Goal: Transaction & Acquisition: Purchase product/service

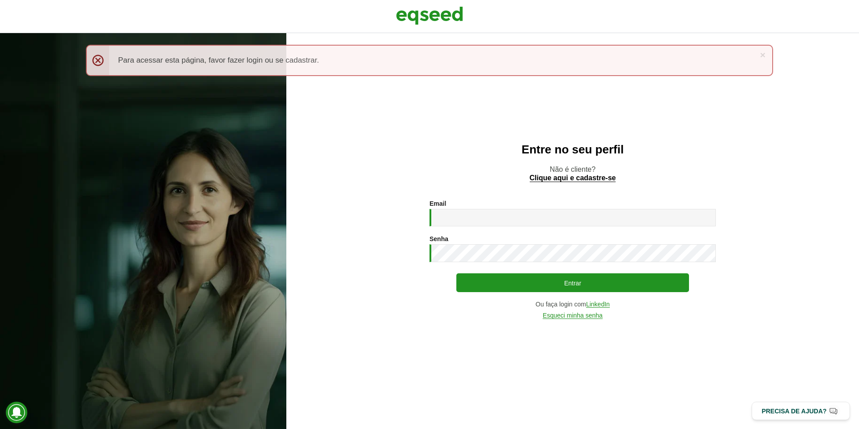
click at [379, 212] on section "Email * Digite seu endereço de e-mail. Senha * Digite a senha que será usada em…" at bounding box center [572, 259] width 537 height 119
click at [449, 217] on input "Email *" at bounding box center [573, 217] width 286 height 17
click at [366, 218] on section "Email * Digite seu endereço de e-mail. Senha * Digite a senha que será usada em…" at bounding box center [572, 259] width 537 height 119
click at [461, 217] on input "Email *" at bounding box center [573, 217] width 286 height 17
click at [459, 217] on input "Email *" at bounding box center [573, 217] width 286 height 17
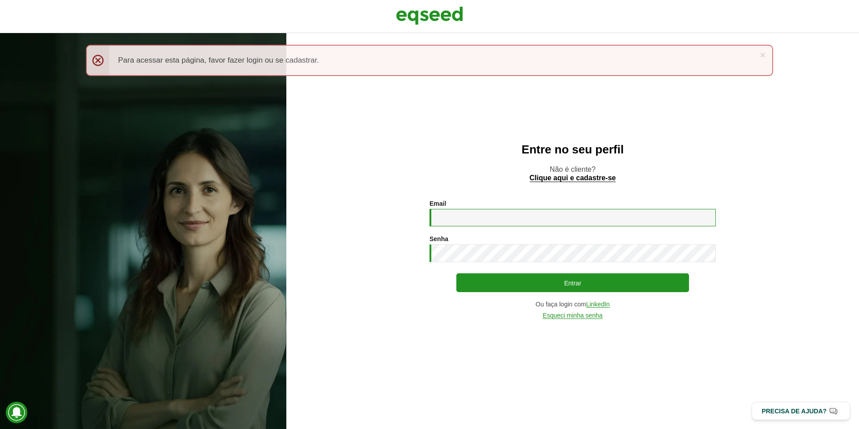
click at [459, 217] on input "Email *" at bounding box center [573, 217] width 286 height 17
type input "**********"
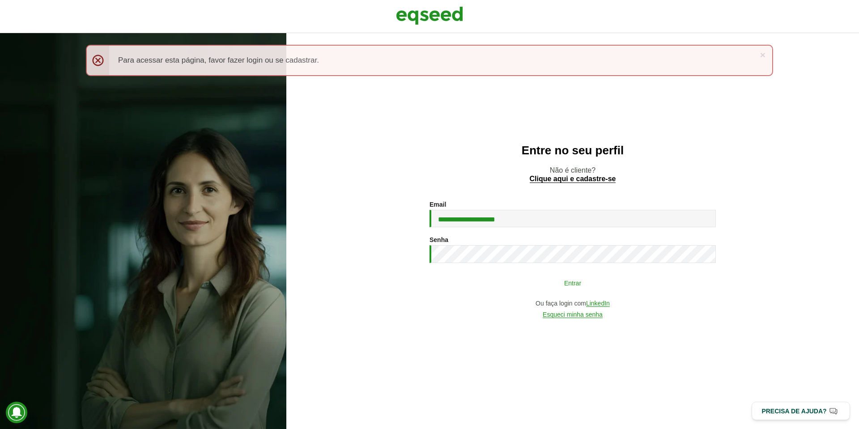
click at [464, 277] on button "Entrar" at bounding box center [572, 282] width 233 height 17
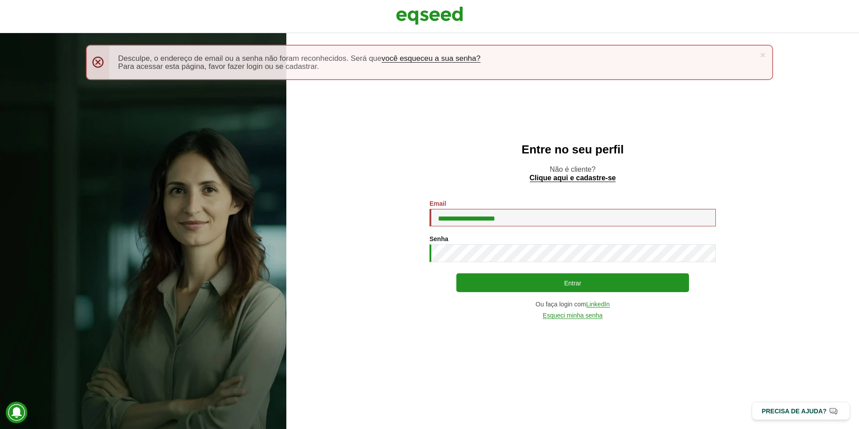
click at [375, 278] on section "**********" at bounding box center [572, 259] width 537 height 119
click at [353, 248] on section "**********" at bounding box center [572, 259] width 537 height 119
click at [407, 249] on section "**********" at bounding box center [572, 259] width 537 height 119
click at [367, 234] on section "**********" at bounding box center [572, 259] width 537 height 119
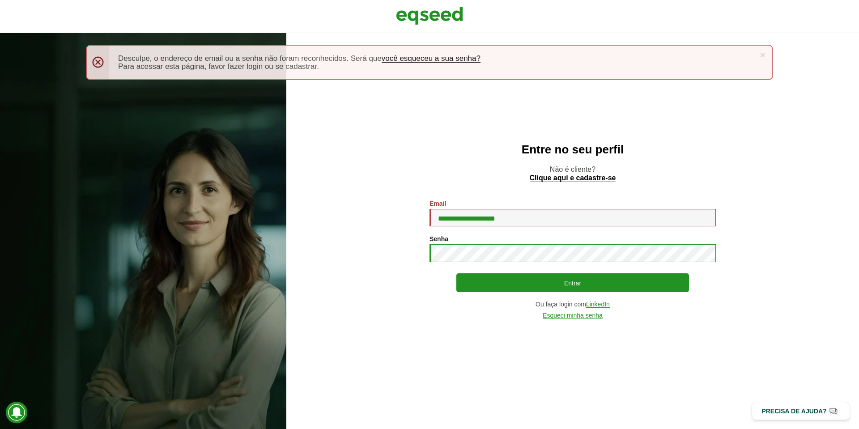
click at [456, 273] on button "Entrar" at bounding box center [572, 282] width 233 height 19
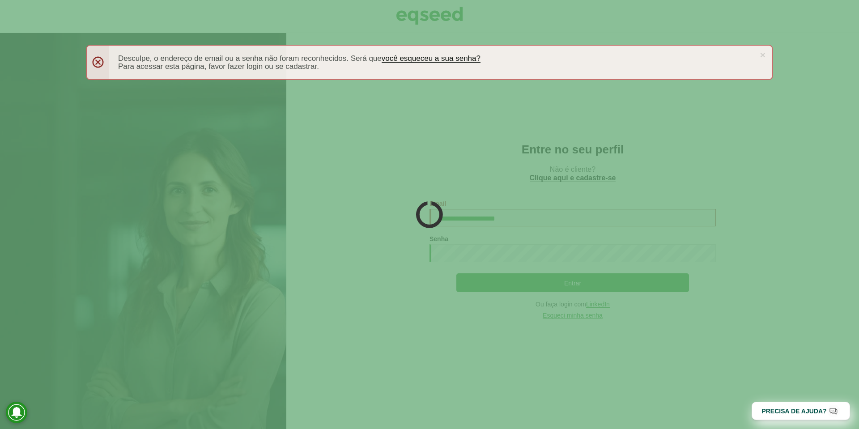
click at [360, 241] on div at bounding box center [429, 214] width 859 height 429
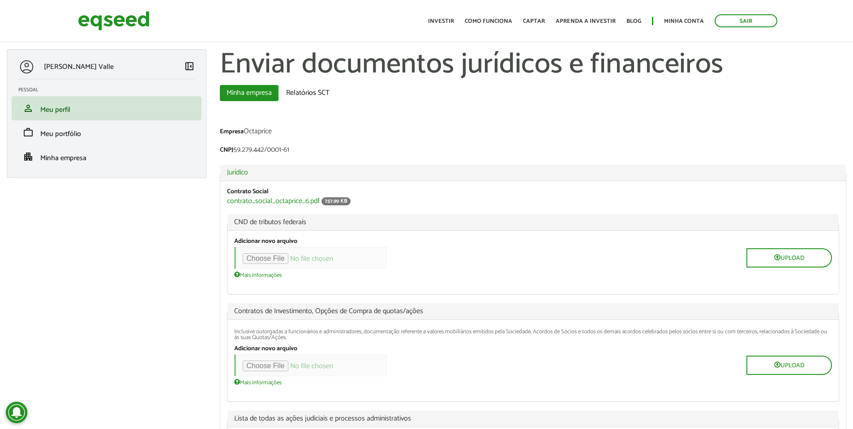
click at [224, 274] on div "Contrato Social contrato_social_octaprice_6.pdf 757.99 KB CND de tributos feder…" at bounding box center [532, 350] width 625 height 338
click at [251, 146] on div "CNPJ 59.279.442/0001-61" at bounding box center [533, 150] width 626 height 9
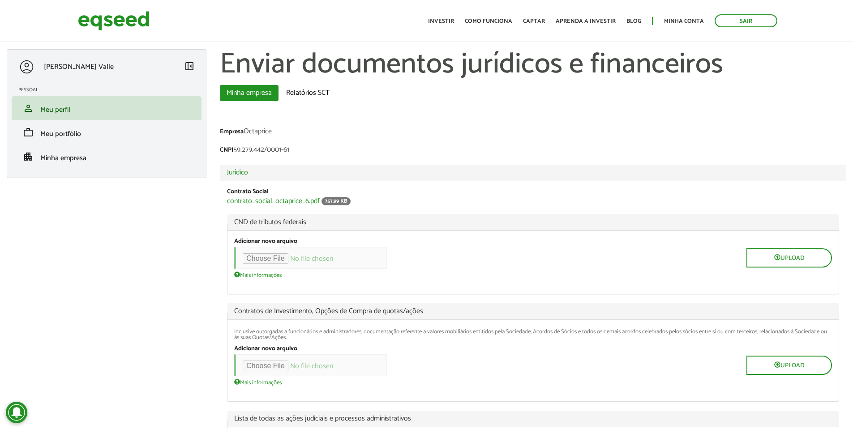
click at [231, 152] on label "CNPJ" at bounding box center [226, 150] width 13 height 6
drag, startPoint x: 231, startPoint y: 152, endPoint x: 240, endPoint y: 150, distance: 9.2
click at [240, 150] on div "CNPJ 59.279.442/0001-61" at bounding box center [533, 150] width 626 height 9
click at [238, 151] on div "CNPJ 59.279.442/0001-61" at bounding box center [533, 150] width 626 height 9
drag, startPoint x: 238, startPoint y: 151, endPoint x: 302, endPoint y: 148, distance: 64.1
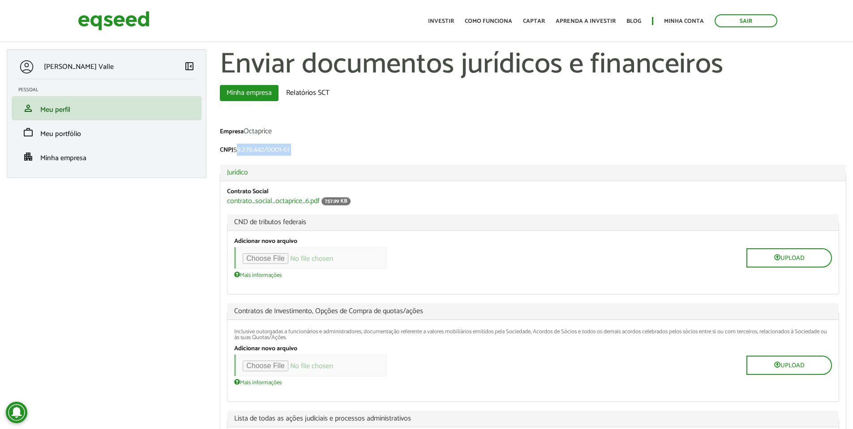
click at [302, 148] on div "CNPJ 59.279.442/0001-61" at bounding box center [533, 150] width 626 height 9
click at [291, 149] on div "CNPJ 59.279.442/0001-61" at bounding box center [533, 150] width 626 height 9
drag, startPoint x: 291, startPoint y: 149, endPoint x: 238, endPoint y: 154, distance: 53.4
click at [238, 154] on div "CNPJ 59.279.442/0001-61" at bounding box center [533, 150] width 626 height 9
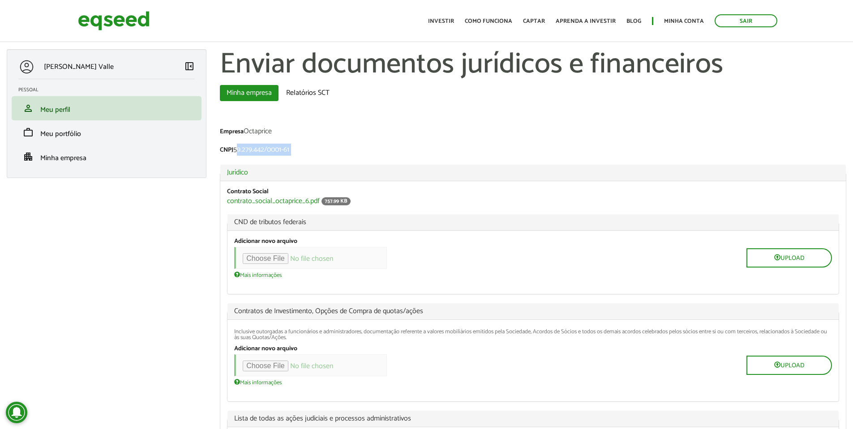
drag, startPoint x: 238, startPoint y: 154, endPoint x: 317, endPoint y: 150, distance: 79.7
click at [317, 150] on div "CNPJ 59.279.442/0001-61" at bounding box center [533, 150] width 626 height 9
click at [291, 149] on div "CNPJ 59.279.442/0001-61" at bounding box center [533, 150] width 626 height 9
drag, startPoint x: 291, startPoint y: 149, endPoint x: 238, endPoint y: 129, distance: 56.9
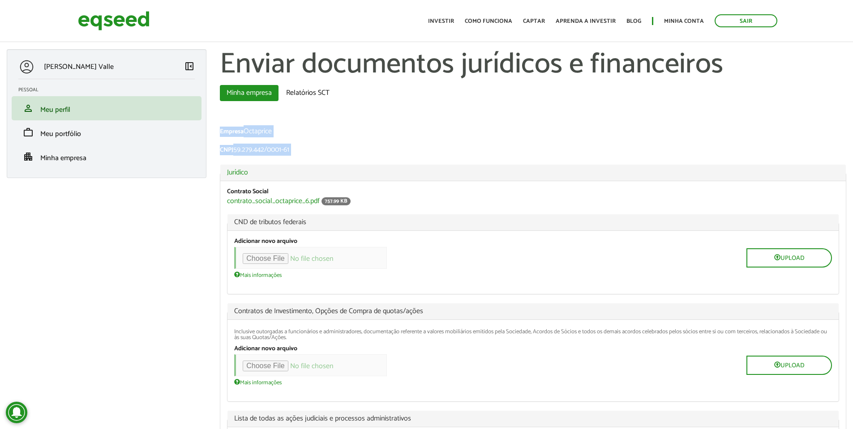
click at [238, 129] on label "Empresa" at bounding box center [232, 132] width 24 height 6
drag, startPoint x: 238, startPoint y: 129, endPoint x: 282, endPoint y: 153, distance: 50.0
click at [282, 153] on div "CNPJ 59.279.442/0001-61" at bounding box center [533, 150] width 626 height 9
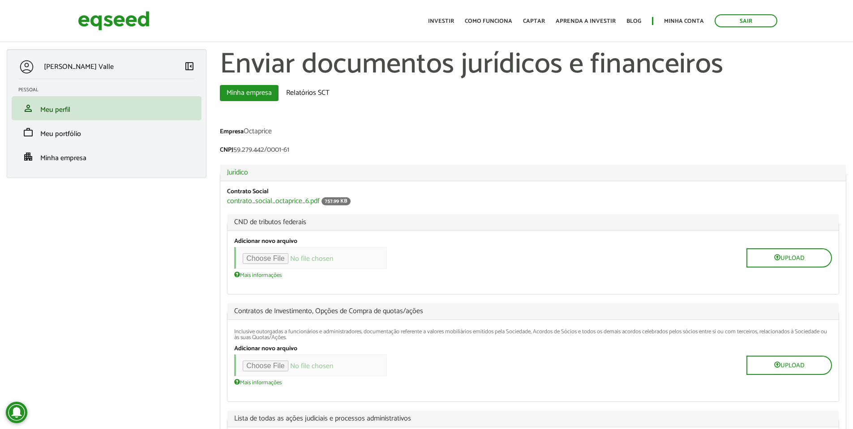
click at [288, 153] on div "CNPJ 59.279.442/0001-61" at bounding box center [533, 150] width 626 height 9
drag, startPoint x: 288, startPoint y: 153, endPoint x: 240, endPoint y: 149, distance: 48.1
click at [240, 149] on div "CNPJ 59.279.442/0001-61" at bounding box center [533, 150] width 626 height 9
drag, startPoint x: 240, startPoint y: 149, endPoint x: 304, endPoint y: 149, distance: 64.0
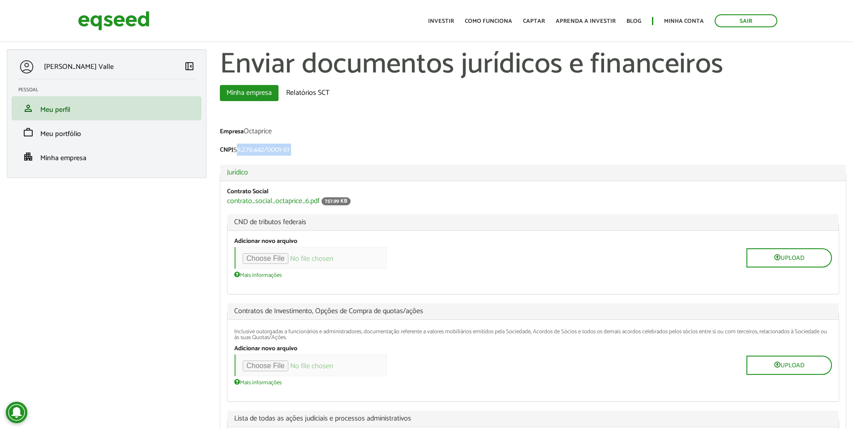
click at [304, 149] on div "CNPJ 59.279.442/0001-61" at bounding box center [533, 150] width 626 height 9
click at [290, 149] on div "CNPJ 59.279.442/0001-61" at bounding box center [533, 150] width 626 height 9
drag, startPoint x: 290, startPoint y: 149, endPoint x: 244, endPoint y: 149, distance: 46.1
click at [244, 149] on div "CNPJ 59.279.442/0001-61" at bounding box center [533, 150] width 626 height 9
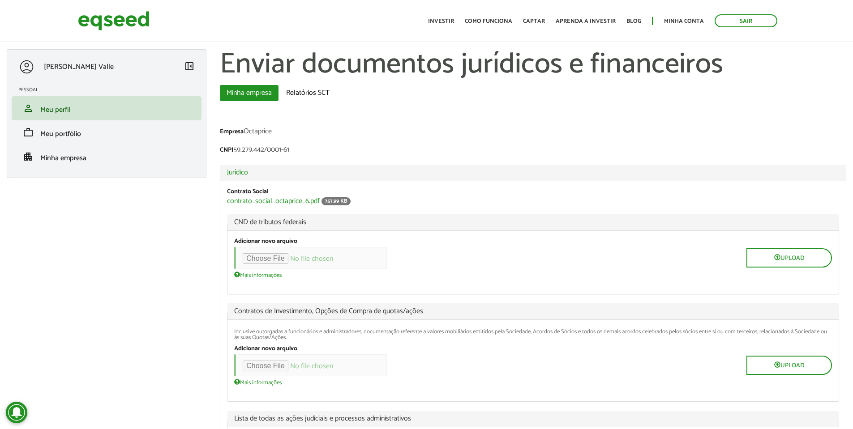
click at [239, 152] on div "CNPJ 59.279.442/0001-61" at bounding box center [533, 150] width 626 height 9
drag, startPoint x: 239, startPoint y: 152, endPoint x: 296, endPoint y: 148, distance: 57.4
click at [296, 148] on div "CNPJ 59.279.442/0001-61" at bounding box center [533, 150] width 626 height 9
click at [292, 149] on div "CNPJ 59.279.442/0001-61" at bounding box center [533, 150] width 626 height 9
click at [287, 151] on div "CNPJ 59.279.442/0001-61" at bounding box center [533, 150] width 626 height 9
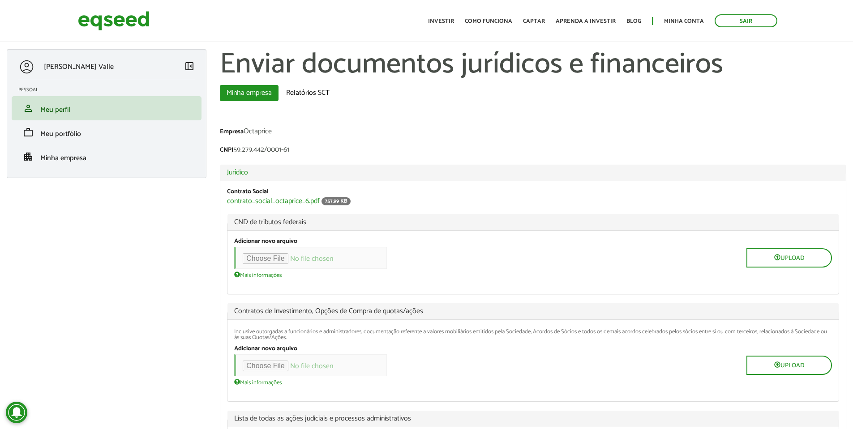
click at [287, 151] on div "CNPJ 59.279.442/0001-61" at bounding box center [533, 150] width 626 height 9
click at [374, 19] on div "Sair Toggle navigation Toggle navigation Início Investir Como funciona Captar A…" at bounding box center [426, 21] width 711 height 24
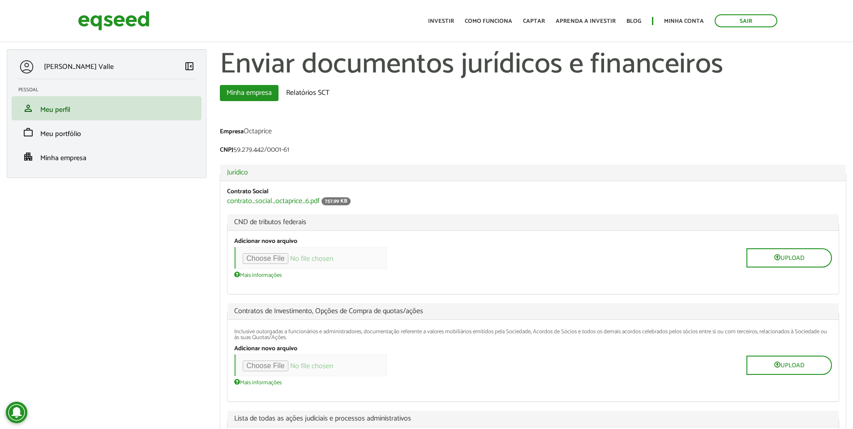
click at [374, 19] on div "Sair Toggle navigation Toggle navigation Início Investir Como funciona Captar A…" at bounding box center [426, 21] width 711 height 24
click at [336, 133] on div "Empresa Octaprice" at bounding box center [533, 132] width 626 height 9
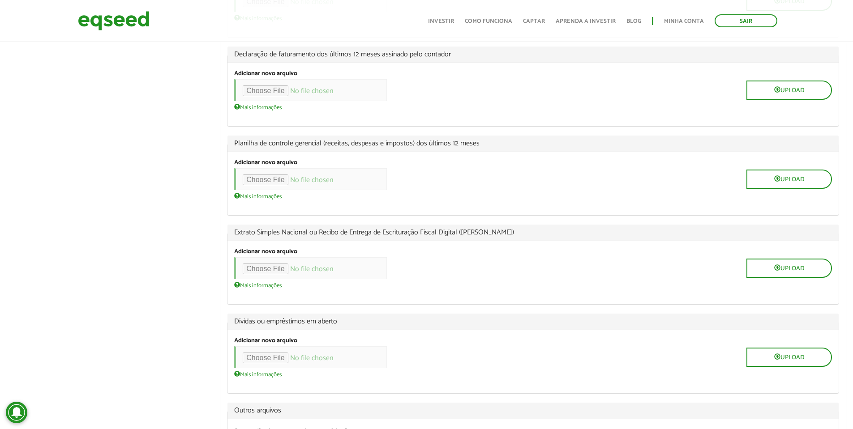
scroll to position [666, 0]
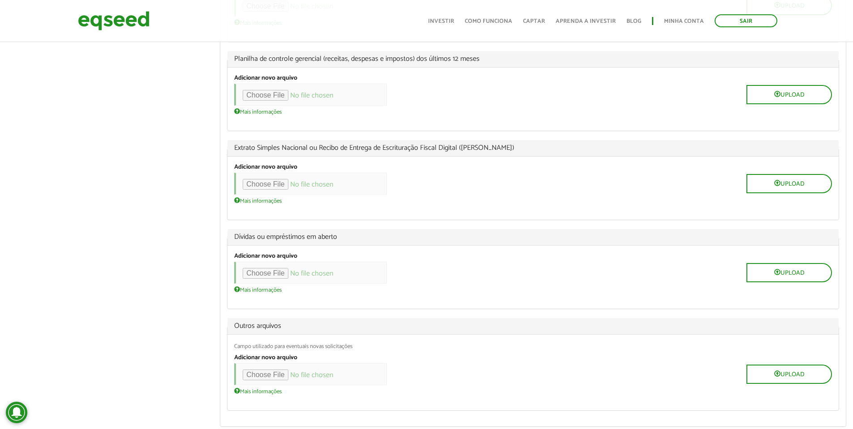
scroll to position [823, 0]
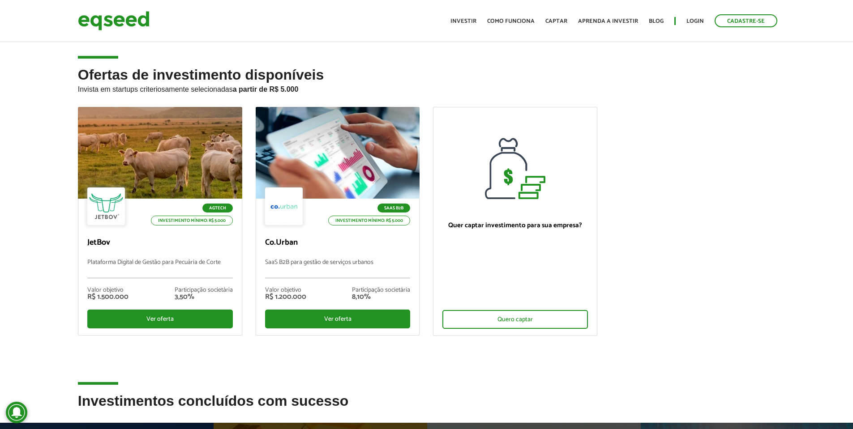
click at [402, 370] on div "Agtech Investimento mínimo: R$ 5.000 JetBov Plataforma Digital de Gestão para P…" at bounding box center [426, 250] width 711 height 286
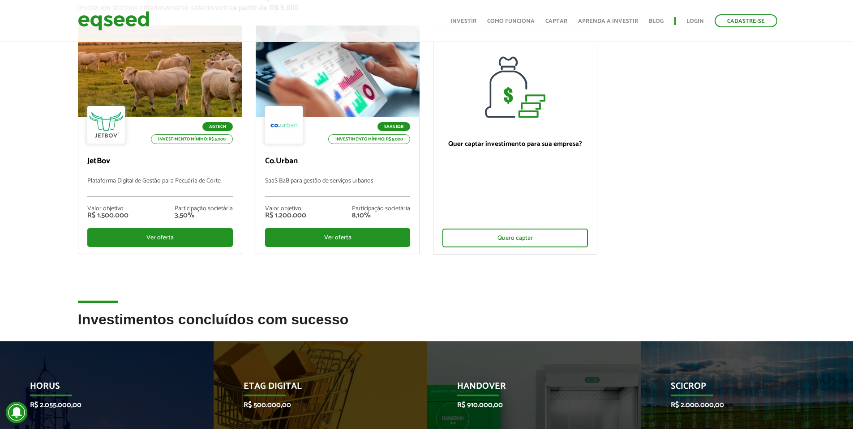
scroll to position [268, 0]
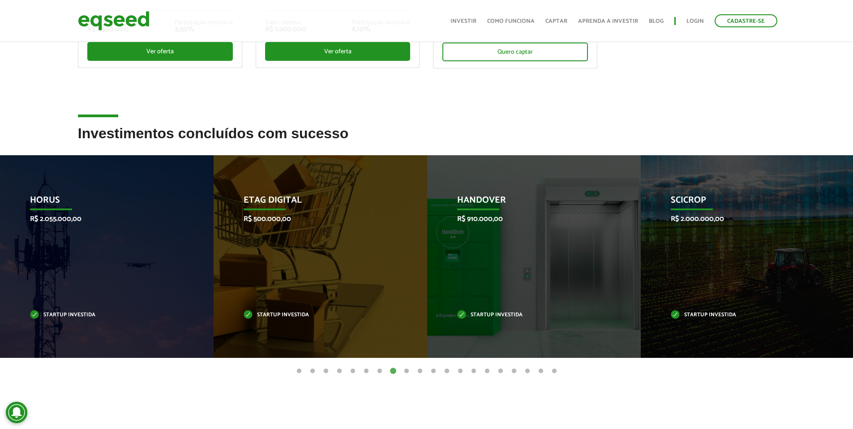
click at [297, 372] on button "1" at bounding box center [298, 371] width 9 height 9
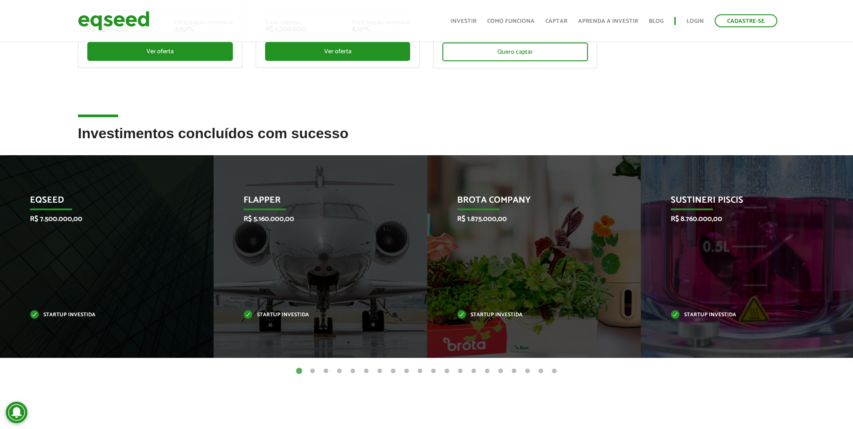
click at [312, 371] on button "2" at bounding box center [312, 371] width 9 height 9
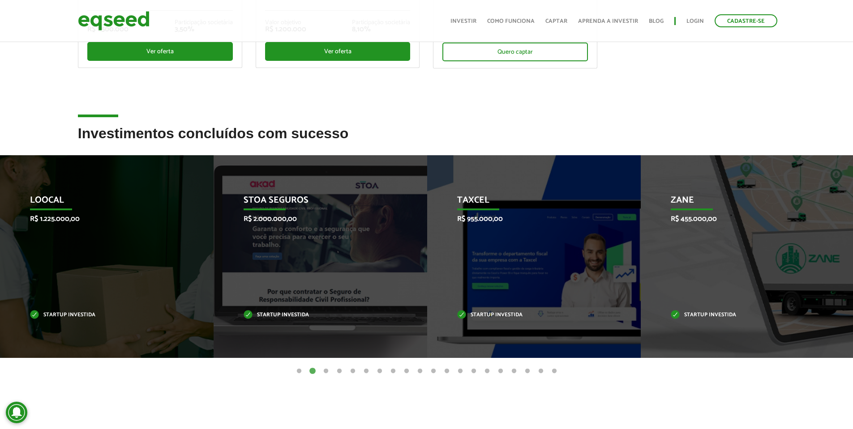
click at [325, 371] on button "3" at bounding box center [325, 371] width 9 height 9
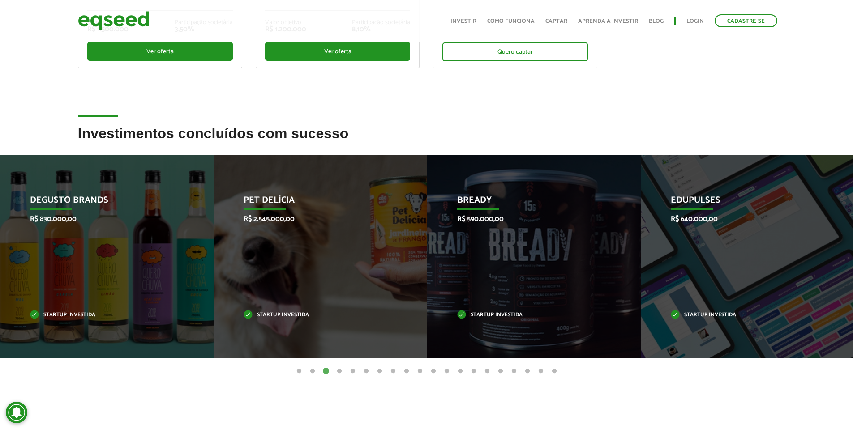
click at [313, 370] on button "2" at bounding box center [312, 371] width 9 height 9
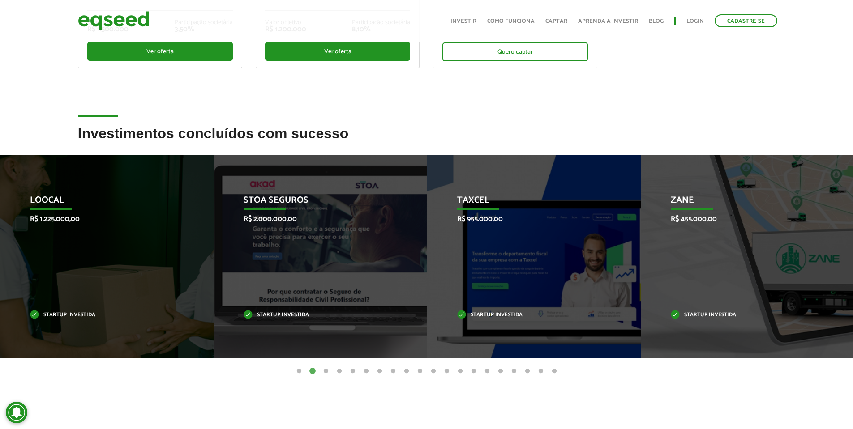
click at [298, 372] on button "1" at bounding box center [298, 371] width 9 height 9
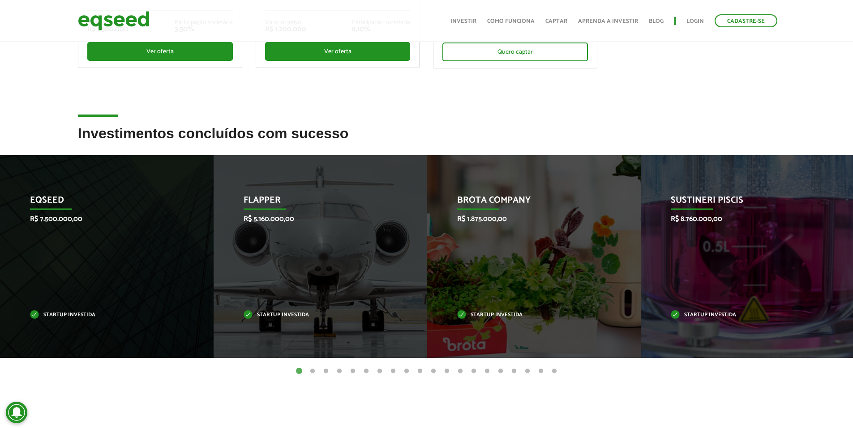
click at [327, 373] on button "3" at bounding box center [325, 371] width 9 height 9
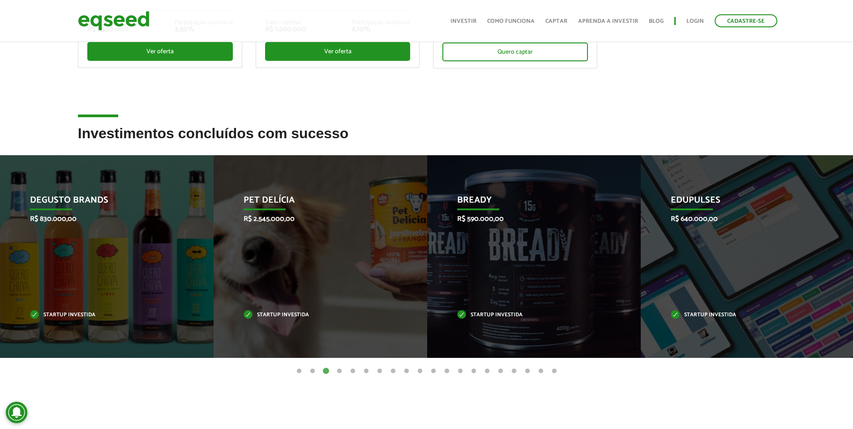
click at [340, 371] on button "4" at bounding box center [339, 371] width 9 height 9
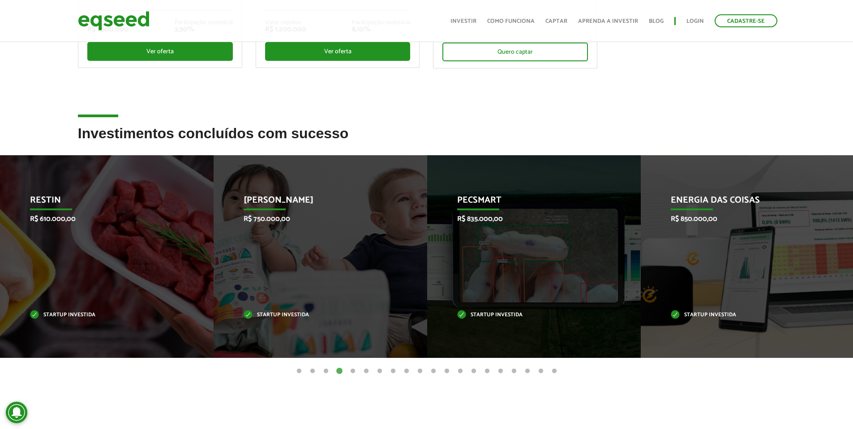
click at [337, 381] on article "Investimentos concluídos com sucesso Invoop R$ 250.000,00 Startup investida Pro…" at bounding box center [426, 275] width 853 height 299
click at [324, 372] on button "3" at bounding box center [325, 371] width 9 height 9
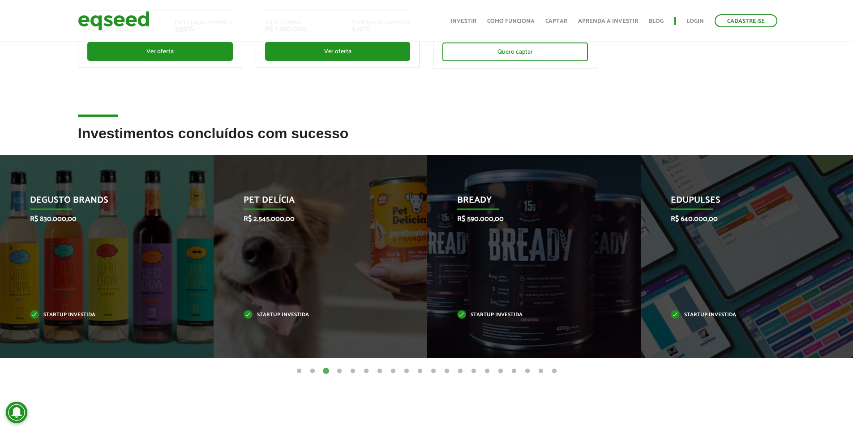
click at [311, 372] on button "2" at bounding box center [312, 371] width 9 height 9
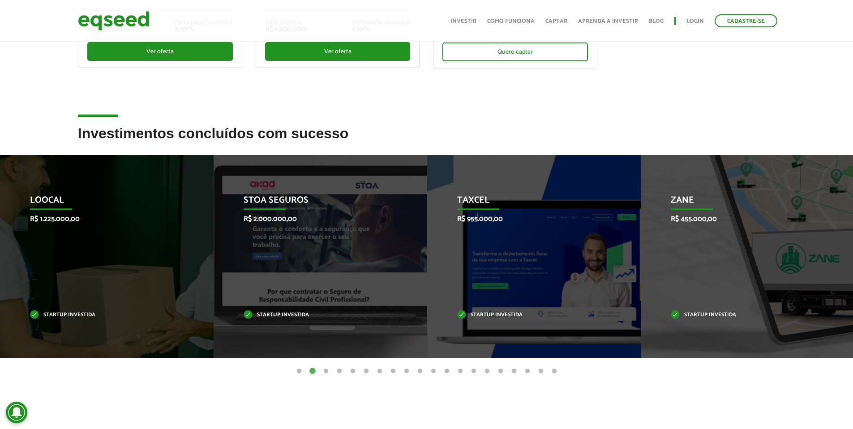
click at [300, 371] on button "1" at bounding box center [298, 371] width 9 height 9
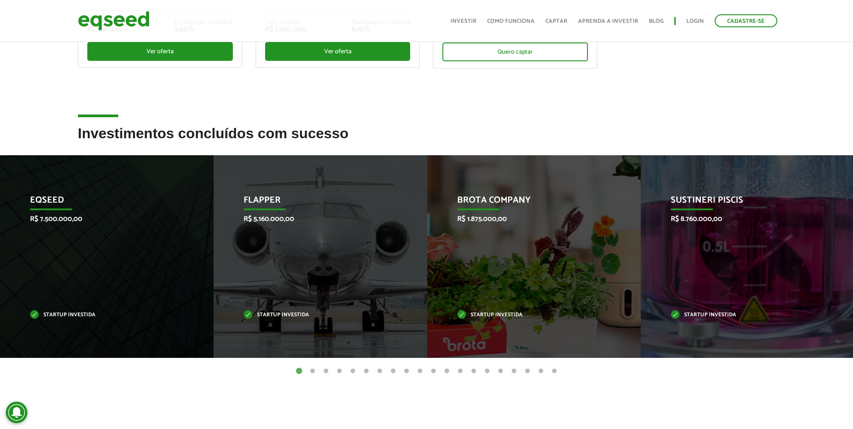
click at [265, 372] on ul "1 2 3 4 5 6 7 8 9 10 11 12 13 14 15 16 17 18 19 20" at bounding box center [426, 371] width 853 height 10
click at [94, 133] on h2 "Investimentos concluídos com sucesso" at bounding box center [426, 140] width 697 height 29
drag, startPoint x: 94, startPoint y: 133, endPoint x: 315, endPoint y: 138, distance: 221.6
click at [315, 138] on h2 "Investimentos concluídos com sucesso" at bounding box center [426, 140] width 697 height 29
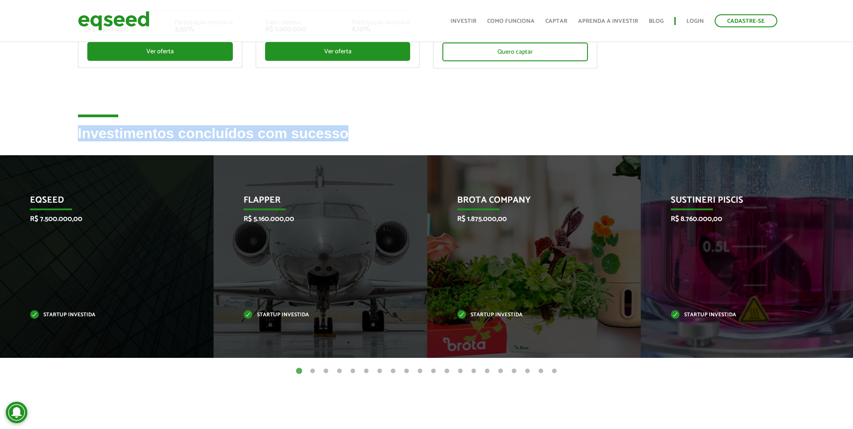
drag, startPoint x: 315, startPoint y: 138, endPoint x: 92, endPoint y: 138, distance: 222.9
click at [92, 138] on h2 "Investimentos concluídos com sucesso" at bounding box center [426, 140] width 697 height 29
drag, startPoint x: 92, startPoint y: 138, endPoint x: 320, endPoint y: 136, distance: 227.8
click at [320, 136] on h2 "Investimentos concluídos com sucesso" at bounding box center [426, 140] width 697 height 29
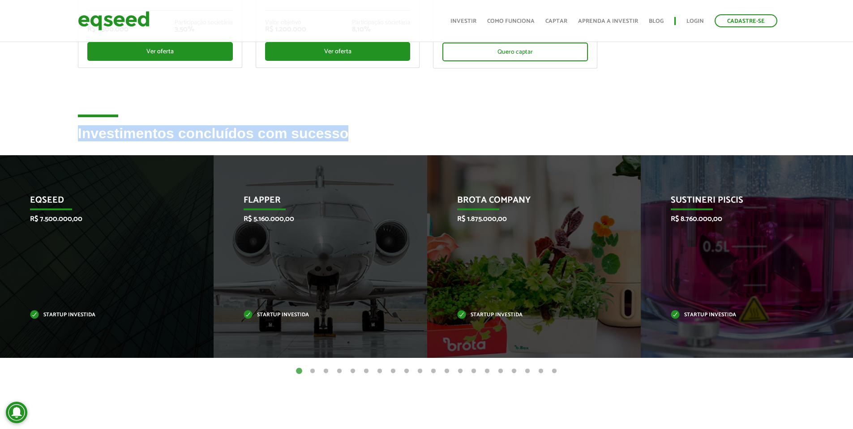
click at [320, 136] on h2 "Investimentos concluídos com sucesso" at bounding box center [426, 140] width 697 height 29
drag, startPoint x: 320, startPoint y: 136, endPoint x: 115, endPoint y: 134, distance: 204.5
click at [115, 134] on h2 "Investimentos concluídos com sucesso" at bounding box center [426, 140] width 697 height 29
drag, startPoint x: 115, startPoint y: 134, endPoint x: 303, endPoint y: 136, distance: 187.5
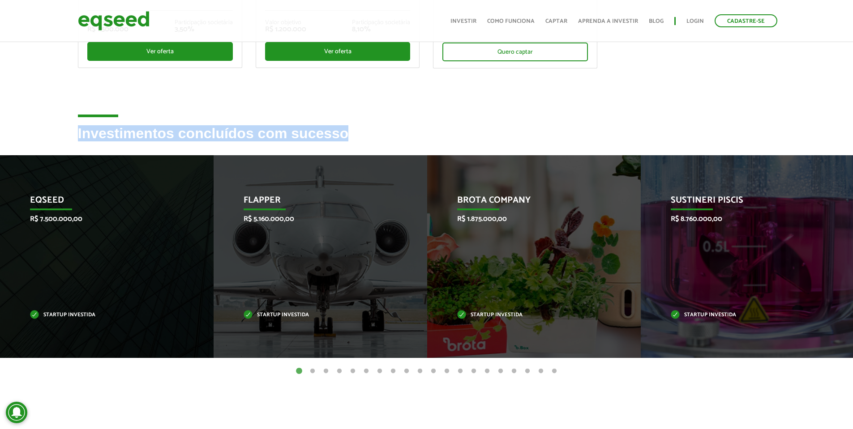
click at [303, 136] on h2 "Investimentos concluídos com sucesso" at bounding box center [426, 140] width 697 height 29
drag, startPoint x: 303, startPoint y: 136, endPoint x: 85, endPoint y: 137, distance: 218.4
click at [85, 137] on h2 "Investimentos concluídos com sucesso" at bounding box center [426, 140] width 697 height 29
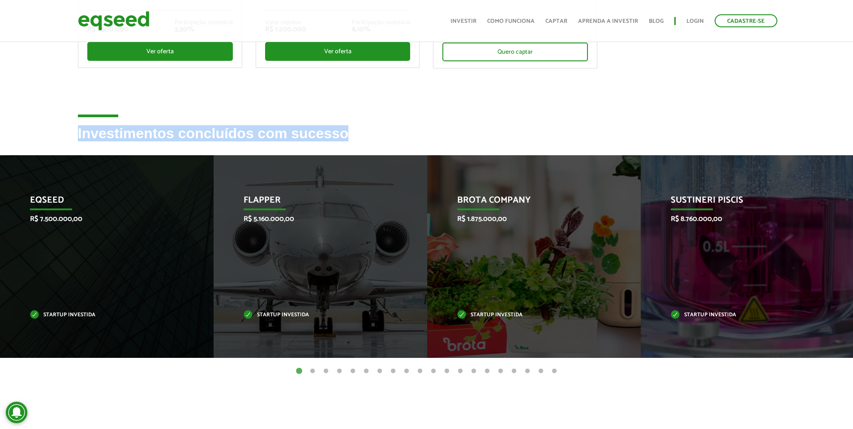
drag, startPoint x: 85, startPoint y: 137, endPoint x: 301, endPoint y: 139, distance: 216.2
click at [301, 139] on h2 "Investimentos concluídos com sucesso" at bounding box center [426, 140] width 697 height 29
drag, startPoint x: 301, startPoint y: 139, endPoint x: 94, endPoint y: 136, distance: 206.8
click at [94, 136] on h2 "Investimentos concluídos com sucesso" at bounding box center [426, 140] width 697 height 29
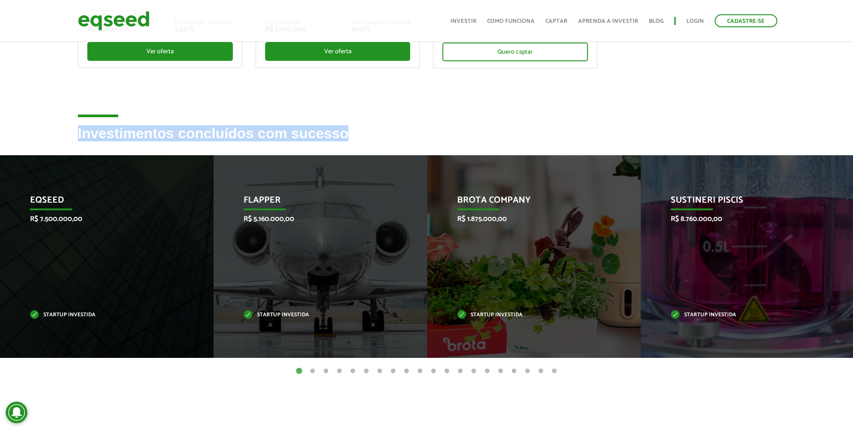
click at [94, 136] on h2 "Investimentos concluídos com sucesso" at bounding box center [426, 140] width 697 height 29
drag, startPoint x: 94, startPoint y: 136, endPoint x: 337, endPoint y: 139, distance: 243.5
click at [337, 139] on h2 "Investimentos concluídos com sucesso" at bounding box center [426, 140] width 697 height 29
drag, startPoint x: 337, startPoint y: 139, endPoint x: 135, endPoint y: 138, distance: 202.3
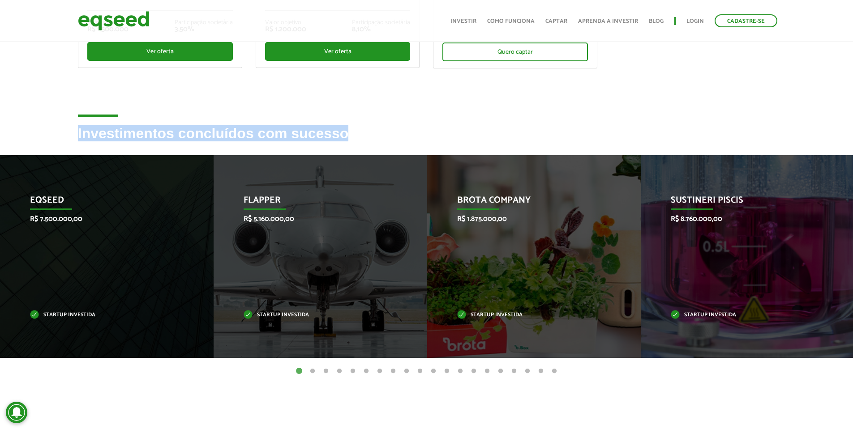
click at [135, 138] on h2 "Investimentos concluídos com sucesso" at bounding box center [426, 140] width 697 height 29
drag, startPoint x: 135, startPoint y: 138, endPoint x: 331, endPoint y: 136, distance: 195.6
click at [331, 136] on h2 "Investimentos concluídos com sucesso" at bounding box center [426, 140] width 697 height 29
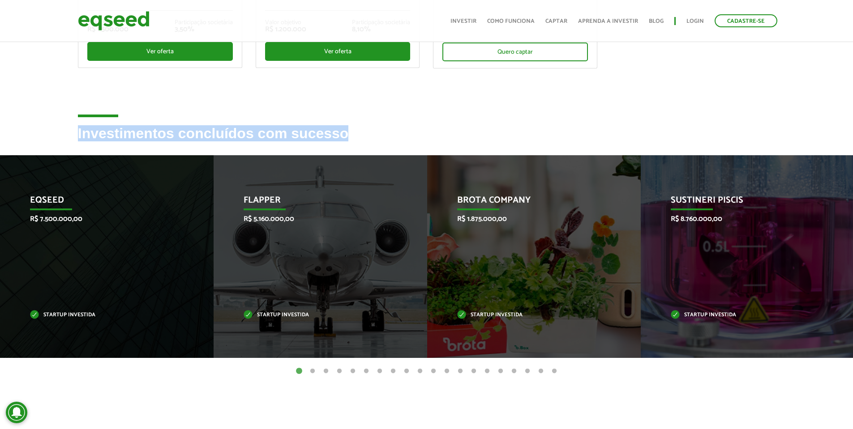
drag, startPoint x: 331, startPoint y: 136, endPoint x: 105, endPoint y: 132, distance: 225.6
click at [105, 132] on h2 "Investimentos concluídos com sucesso" at bounding box center [426, 140] width 697 height 29
drag, startPoint x: 105, startPoint y: 132, endPoint x: 302, endPoint y: 130, distance: 196.9
click at [302, 130] on h2 "Investimentos concluídos com sucesso" at bounding box center [426, 140] width 697 height 29
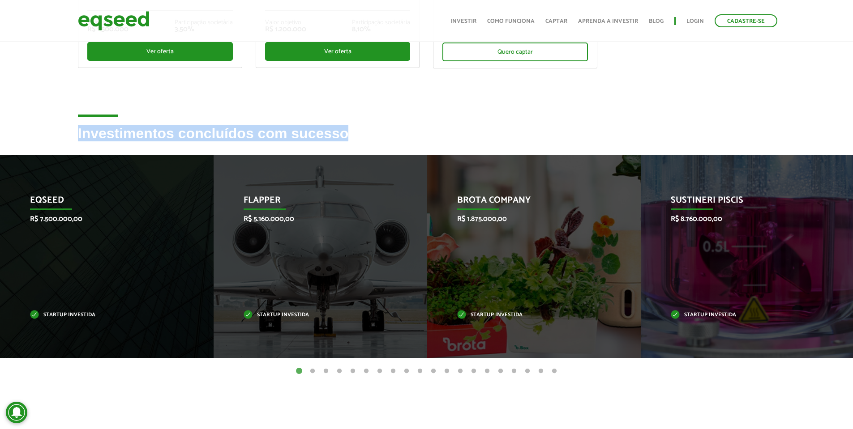
click at [302, 130] on h2 "Investimentos concluídos com sucesso" at bounding box center [426, 140] width 697 height 29
click at [121, 131] on h2 "Investimentos concluídos com sucesso" at bounding box center [426, 140] width 697 height 29
drag, startPoint x: 121, startPoint y: 131, endPoint x: 317, endPoint y: 136, distance: 196.1
click at [317, 136] on h2 "Investimentos concluídos com sucesso" at bounding box center [426, 140] width 697 height 29
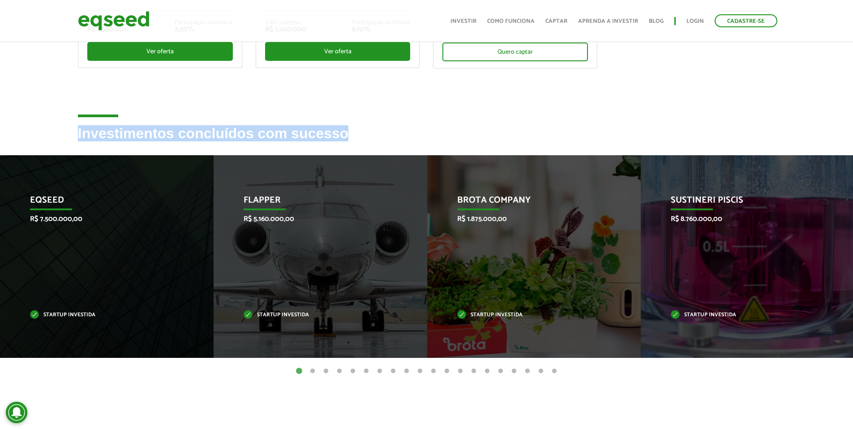
drag, startPoint x: 317, startPoint y: 136, endPoint x: 51, endPoint y: 135, distance: 265.8
click at [51, 135] on div "Investimentos concluídos com sucesso" at bounding box center [426, 140] width 853 height 29
drag, startPoint x: 51, startPoint y: 135, endPoint x: 331, endPoint y: 135, distance: 279.7
click at [331, 135] on div "Investimentos concluídos com sucesso" at bounding box center [426, 140] width 853 height 29
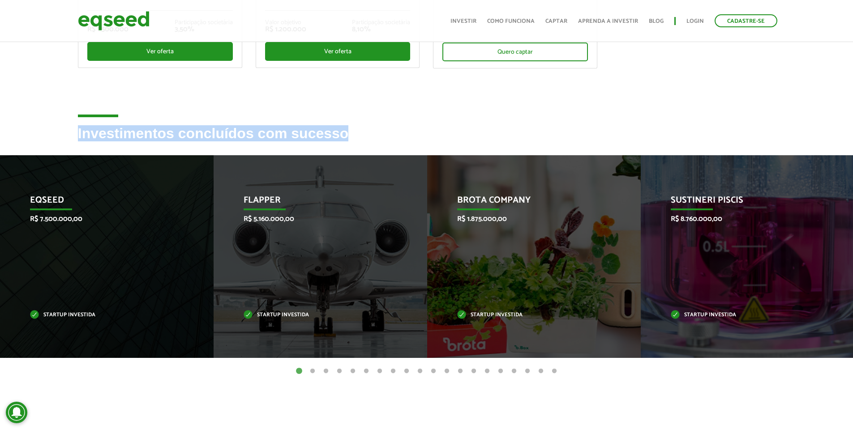
click at [331, 135] on h2 "Investimentos concluídos com sucesso" at bounding box center [426, 140] width 697 height 29
drag, startPoint x: 331, startPoint y: 135, endPoint x: 112, endPoint y: 131, distance: 218.4
click at [112, 131] on h2 "Investimentos concluídos com sucesso" at bounding box center [426, 140] width 697 height 29
drag, startPoint x: 112, startPoint y: 131, endPoint x: 309, endPoint y: 134, distance: 196.5
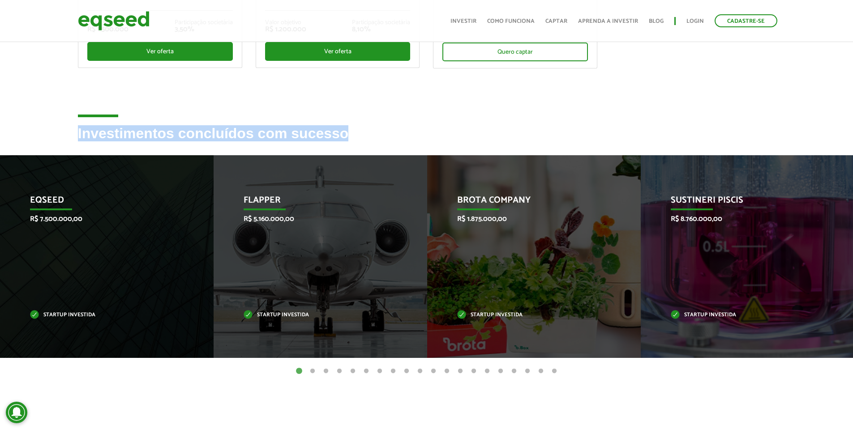
click at [309, 134] on h2 "Investimentos concluídos com sucesso" at bounding box center [426, 140] width 697 height 29
drag, startPoint x: 309, startPoint y: 134, endPoint x: 124, endPoint y: 130, distance: 185.3
click at [124, 130] on h2 "Investimentos concluídos com sucesso" at bounding box center [426, 140] width 697 height 29
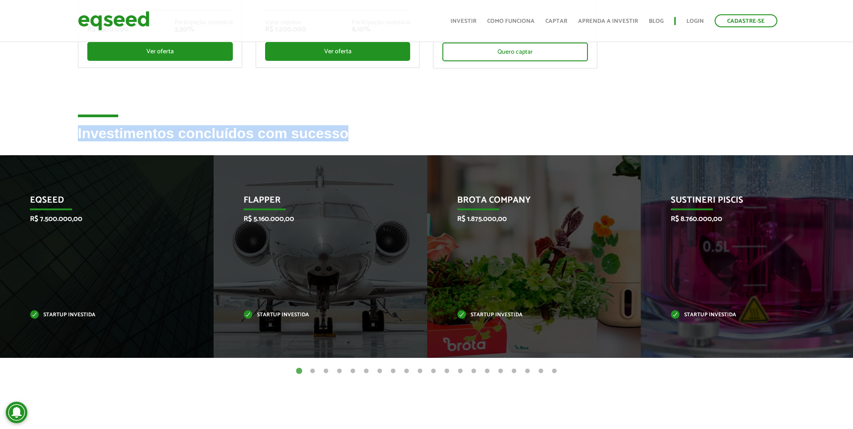
drag, startPoint x: 124, startPoint y: 130, endPoint x: 329, endPoint y: 135, distance: 205.5
click at [329, 135] on h2 "Investimentos concluídos com sucesso" at bounding box center [426, 140] width 697 height 29
drag, startPoint x: 329, startPoint y: 135, endPoint x: 100, endPoint y: 123, distance: 229.5
click at [100, 123] on div "Ofertas de investimento disponíveis Invista em startups criteriosamente selecio…" at bounding box center [426, 99] width 853 height 653
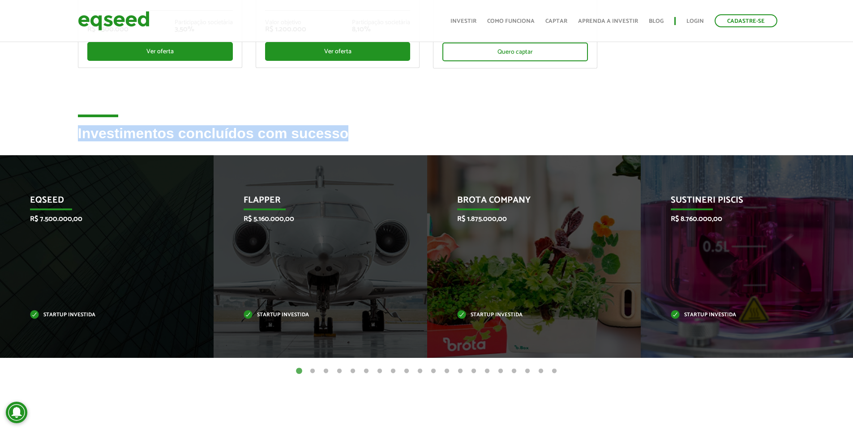
click at [105, 132] on h2 "Investimentos concluídos com sucesso" at bounding box center [426, 140] width 697 height 29
drag, startPoint x: 105, startPoint y: 132, endPoint x: 305, endPoint y: 128, distance: 200.1
click at [305, 128] on h2 "Investimentos concluídos com sucesso" at bounding box center [426, 140] width 697 height 29
drag, startPoint x: 305, startPoint y: 128, endPoint x: 97, endPoint y: 121, distance: 208.7
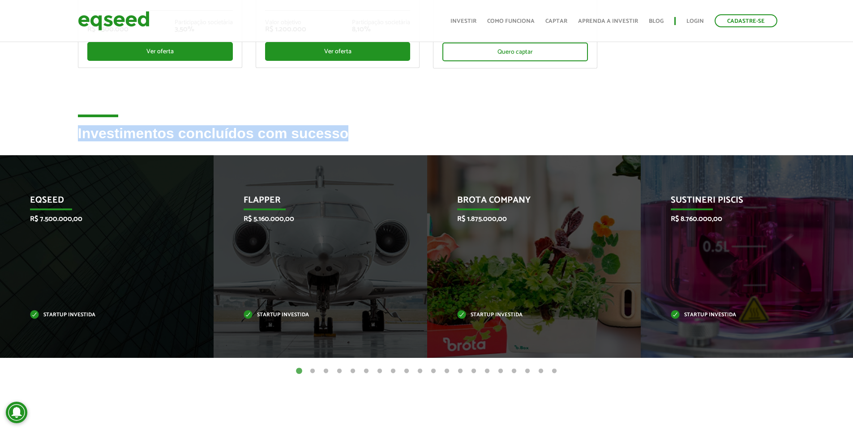
click at [97, 121] on div "Ofertas de investimento disponíveis Invista em startups criteriosamente selecio…" at bounding box center [426, 99] width 853 height 653
drag, startPoint x: 97, startPoint y: 121, endPoint x: 316, endPoint y: 130, distance: 219.5
click at [316, 130] on div "Ofertas de investimento disponíveis Invista em startups criteriosamente selecio…" at bounding box center [426, 99] width 853 height 653
click at [316, 130] on h2 "Investimentos concluídos com sucesso" at bounding box center [426, 140] width 697 height 29
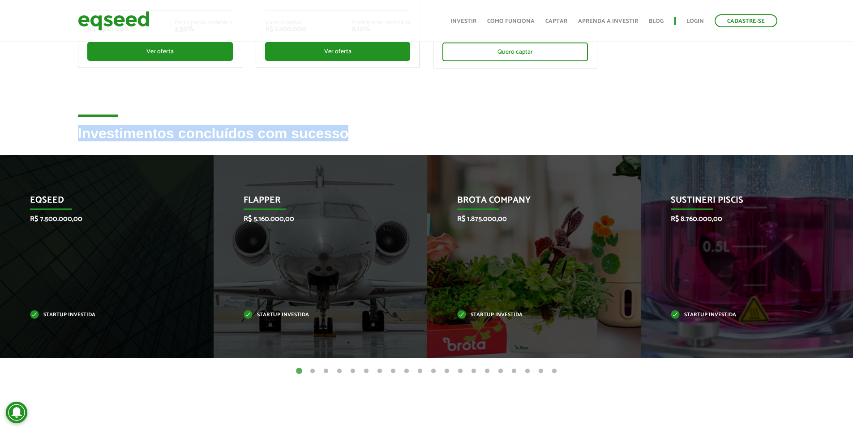
drag, startPoint x: 316, startPoint y: 130, endPoint x: 98, endPoint y: 126, distance: 218.0
click at [98, 126] on h2 "Investimentos concluídos com sucesso" at bounding box center [426, 140] width 697 height 29
click at [89, 127] on h2 "Investimentos concluídos com sucesso" at bounding box center [426, 140] width 697 height 29
drag, startPoint x: 89, startPoint y: 127, endPoint x: 332, endPoint y: 132, distance: 242.6
click at [332, 132] on h2 "Investimentos concluídos com sucesso" at bounding box center [426, 140] width 697 height 29
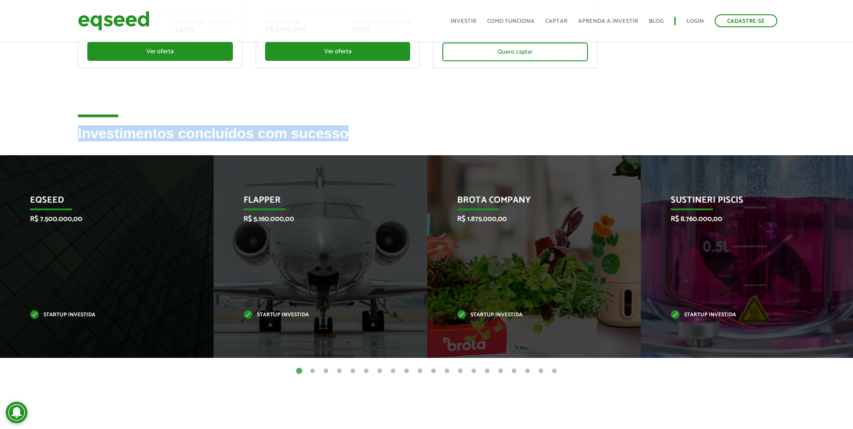
click at [332, 132] on h2 "Investimentos concluídos com sucesso" at bounding box center [426, 140] width 697 height 29
drag, startPoint x: 332, startPoint y: 132, endPoint x: 89, endPoint y: 134, distance: 242.6
click at [89, 134] on h2 "Investimentos concluídos com sucesso" at bounding box center [426, 140] width 697 height 29
drag, startPoint x: 89, startPoint y: 134, endPoint x: 326, endPoint y: 145, distance: 237.0
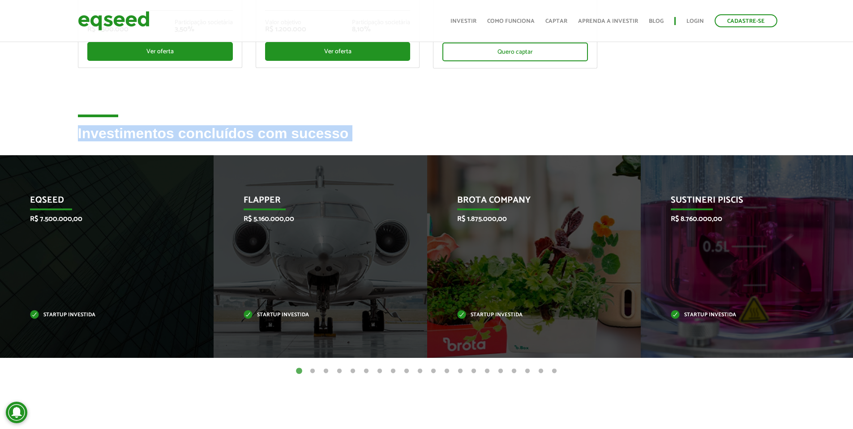
click at [326, 145] on h2 "Investimentos concluídos com sucesso" at bounding box center [426, 140] width 697 height 29
click at [324, 138] on h2 "Investimentos concluídos com sucesso" at bounding box center [426, 140] width 697 height 29
drag, startPoint x: 324, startPoint y: 138, endPoint x: 115, endPoint y: 134, distance: 209.0
click at [115, 134] on h2 "Investimentos concluídos com sucesso" at bounding box center [426, 140] width 697 height 29
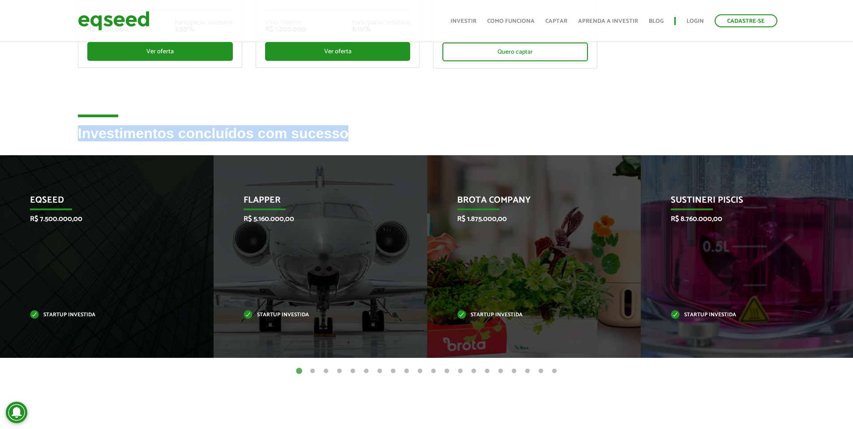
drag, startPoint x: 115, startPoint y: 134, endPoint x: 325, endPoint y: 141, distance: 210.9
click at [325, 141] on h2 "Investimentos concluídos com sucesso" at bounding box center [426, 140] width 697 height 29
drag
click at [59, 141] on div "Investimentos concluídos com sucesso" at bounding box center [426, 140] width 853 height 29
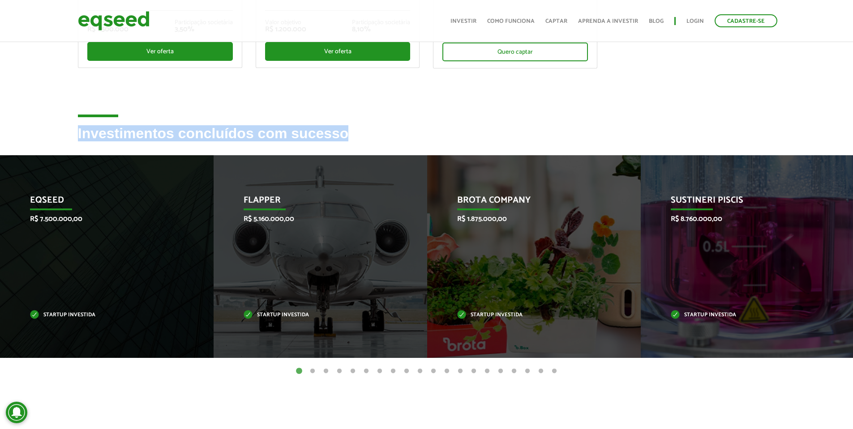
click at [114, 140] on h2 "Investimentos concluídos com sucesso" at bounding box center [426, 140] width 697 height 29
click at [365, 134] on h2 "Investimentos concluídos com sucesso" at bounding box center [426, 140] width 697 height 29
click at [328, 134] on h2 "Investimentos concluídos com sucesso" at bounding box center [426, 140] width 697 height 29
click at [105, 136] on h2 "Investimentos concluídos com sucesso" at bounding box center [426, 140] width 697 height 29
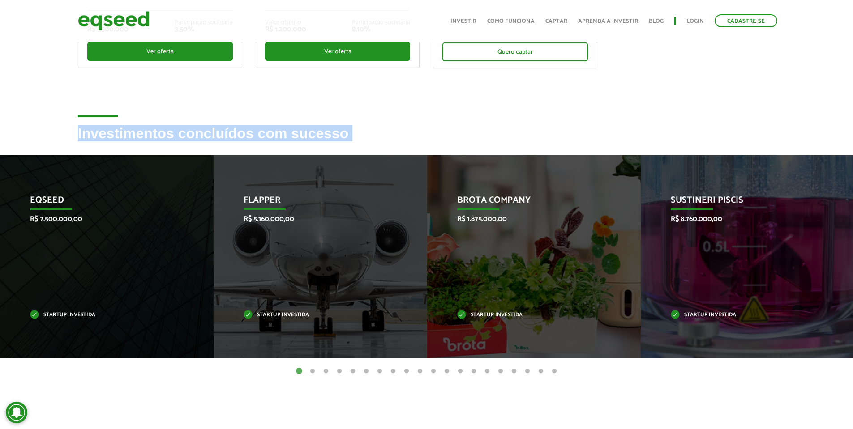
click at [363, 141] on h2 "Investimentos concluídos com sucesso" at bounding box center [426, 140] width 697 height 29
click at [303, 140] on h2 "Investimentos concluídos com sucesso" at bounding box center [426, 140] width 697 height 29
click at [109, 137] on h2 "Investimentos concluídos com sucesso" at bounding box center [426, 140] width 697 height 29
click at [367, 130] on h2 "Investimentos concluídos com sucesso" at bounding box center [426, 140] width 697 height 29
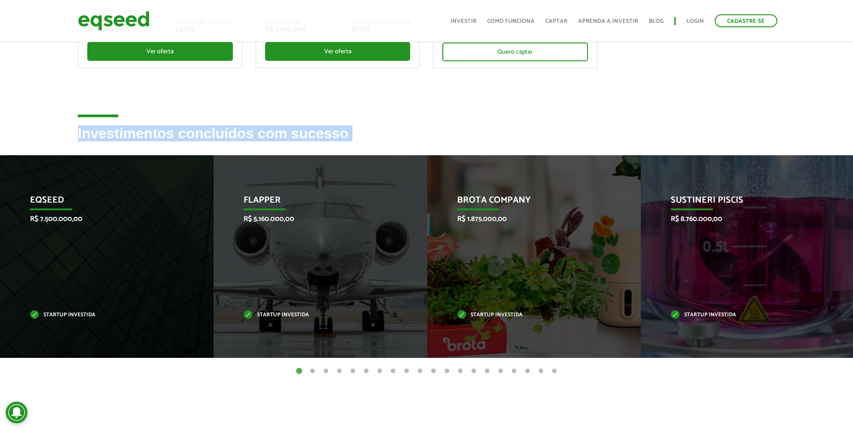
click at [367, 130] on h2 "Investimentos concluídos com sucesso" at bounding box center [426, 140] width 697 height 29
click at [337, 130] on h2 "Investimentos concluídos com sucesso" at bounding box center [426, 140] width 697 height 29
click at [141, 129] on h2 "Investimentos concluídos com sucesso" at bounding box center [426, 140] width 697 height 29
click at [365, 127] on h2 "Investimentos concluídos com sucesso" at bounding box center [426, 140] width 697 height 29
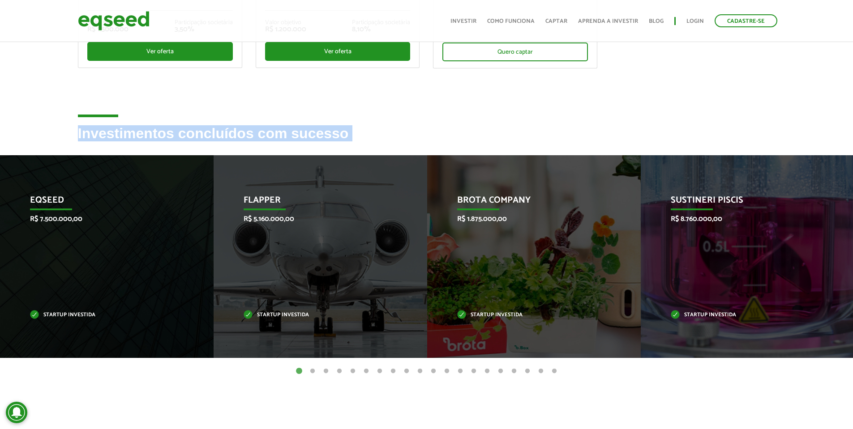
click at [365, 127] on h2 "Investimentos concluídos com sucesso" at bounding box center [426, 140] width 697 height 29
click at [146, 120] on div "Ofertas de investimento disponíveis Invista em startups criteriosamente selecio…" at bounding box center [426, 99] width 853 height 653
click at [152, 130] on h2 "Investimentos concluídos com sucesso" at bounding box center [426, 140] width 697 height 29
click at [165, 137] on h2 "Investimentos concluídos com sucesso" at bounding box center [426, 140] width 697 height 29
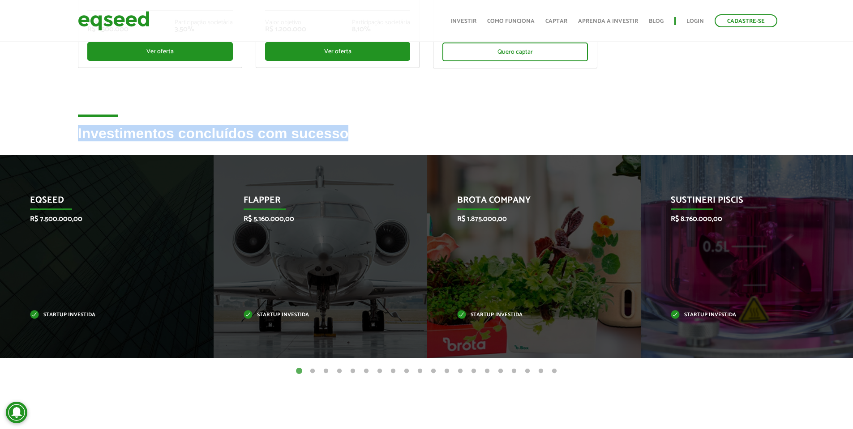
click at [311, 138] on h2 "Investimentos concluídos com sucesso" at bounding box center [426, 140] width 697 height 29
click at [124, 132] on h2 "Investimentos concluídos com sucesso" at bounding box center [426, 140] width 697 height 29
click at [329, 130] on h2 "Investimentos concluídos com sucesso" at bounding box center [426, 140] width 697 height 29
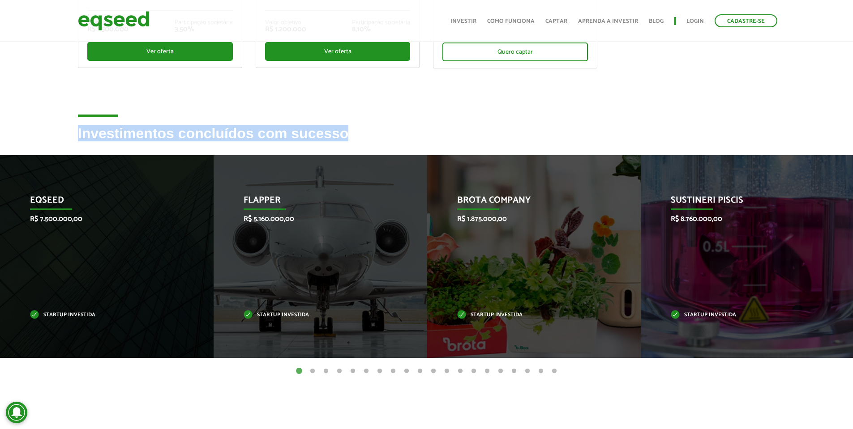
click at [329, 130] on h2 "Investimentos concluídos com sucesso" at bounding box center [426, 140] width 697 height 29
click at [100, 137] on h2 "Investimentos concluídos com sucesso" at bounding box center [426, 140] width 697 height 29
click at [350, 142] on h2 "Investimentos concluídos com sucesso" at bounding box center [426, 140] width 697 height 29
click at [324, 135] on h2 "Investimentos concluídos com sucesso" at bounding box center [426, 140] width 697 height 29
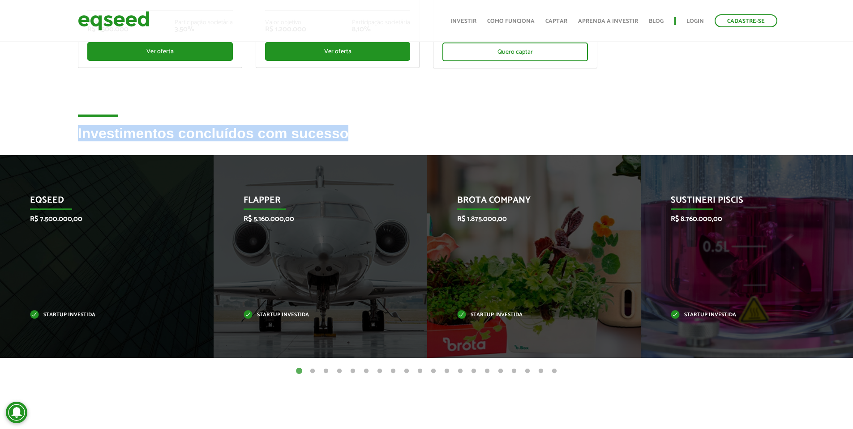
click at [123, 136] on h2 "Investimentos concluídos com sucesso" at bounding box center [426, 140] width 697 height 29
click at [355, 141] on h2 "Investimentos concluídos com sucesso" at bounding box center [426, 140] width 697 height 29
click at [278, 133] on h2 "Investimentos concluídos com sucesso" at bounding box center [426, 140] width 697 height 29
click at [322, 141] on h2 "Investimentos concluídos com sucesso" at bounding box center [426, 140] width 697 height 29
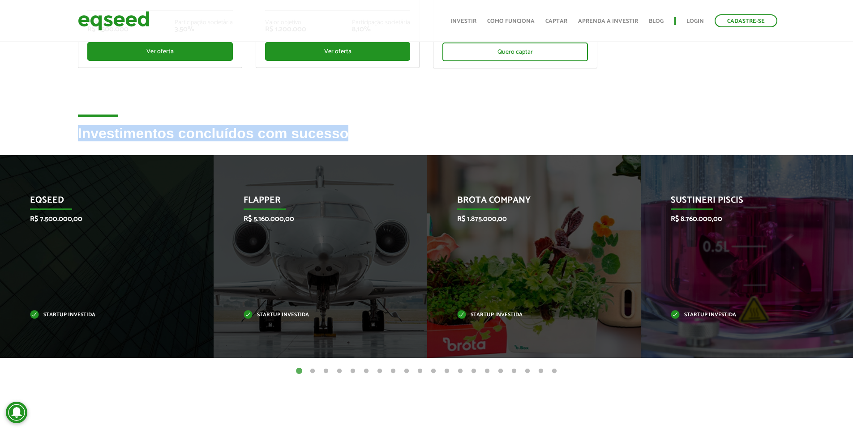
click at [155, 140] on h2 "Investimentos concluídos com sucesso" at bounding box center [426, 140] width 697 height 29
click at [367, 138] on h2 "Investimentos concluídos com sucesso" at bounding box center [426, 140] width 697 height 29
click at [328, 137] on h2 "Investimentos concluídos com sucesso" at bounding box center [426, 140] width 697 height 29
click at [164, 135] on h2 "Investimentos concluídos com sucesso" at bounding box center [426, 140] width 697 height 29
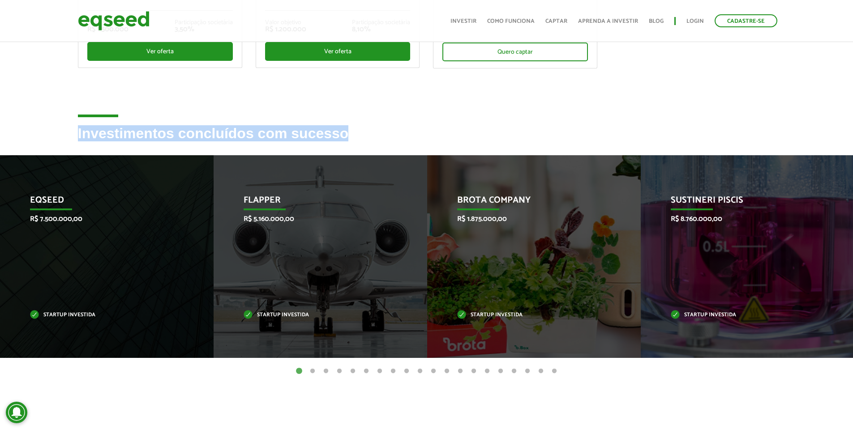
click at [164, 135] on h2 "Investimentos concluídos com sucesso" at bounding box center [426, 140] width 697 height 29
click at [391, 143] on h2 "Investimentos concluídos com sucesso" at bounding box center [426, 140] width 697 height 29
click at [342, 138] on h2 "Investimentos concluídos com sucesso" at bounding box center [426, 140] width 697 height 29
click at [115, 139] on h2 "Investimentos concluídos com sucesso" at bounding box center [426, 140] width 697 height 29
click at [115, 146] on h2 "Investimentos concluídos com sucesso" at bounding box center [426, 140] width 697 height 29
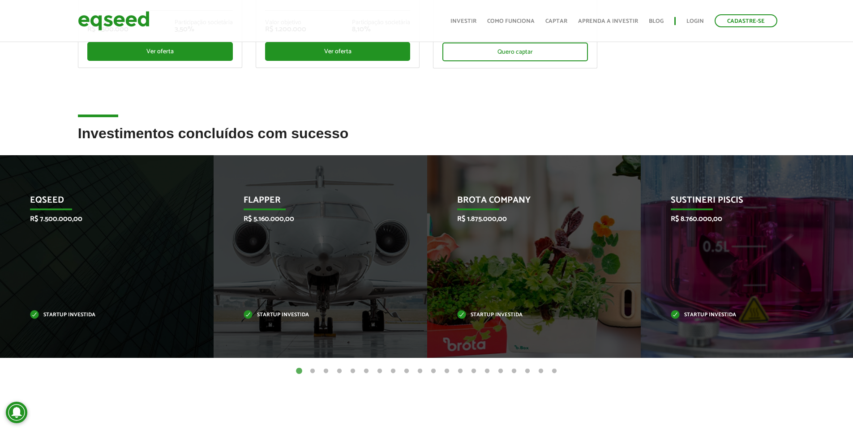
click at [313, 371] on button "2" at bounding box center [312, 371] width 9 height 9
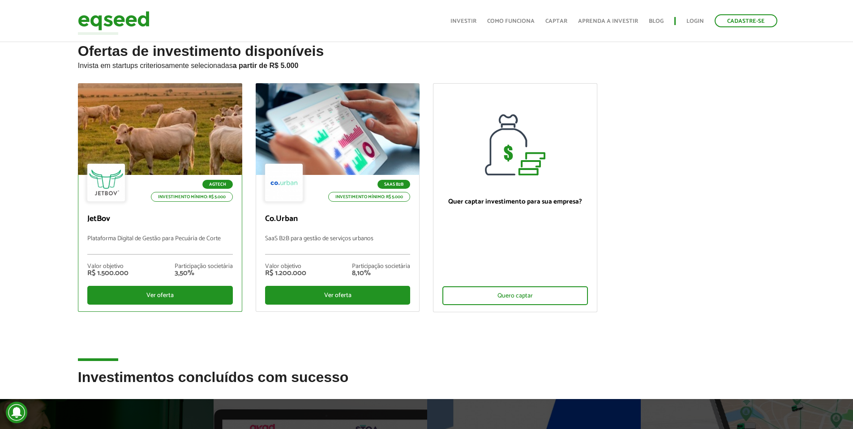
scroll to position [15, 0]
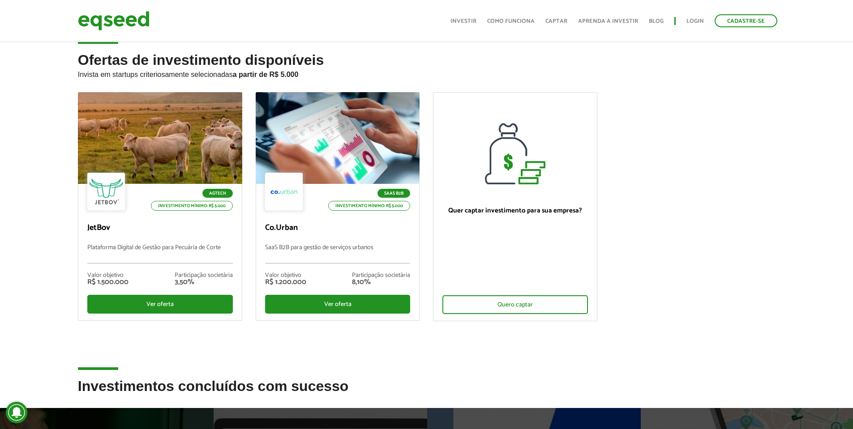
click at [249, 253] on li "SaaS B2B Investimento mínimo: R$ 5.000 Co.Urban SaaS B2B para gestão de serviço…" at bounding box center [338, 207] width 178 height 230
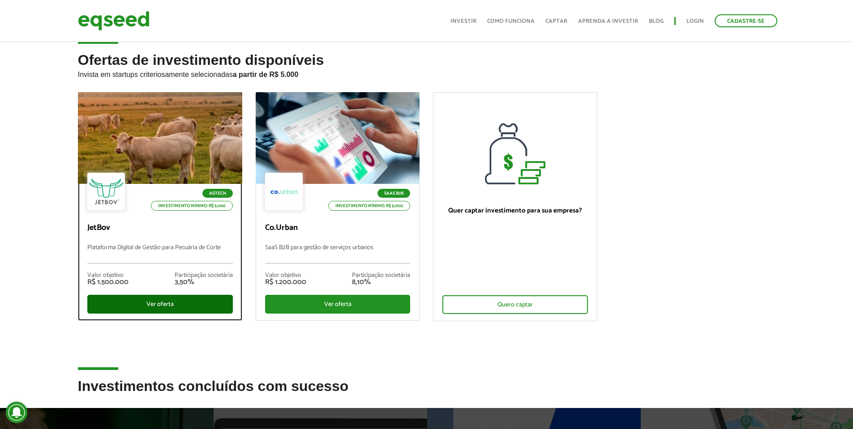
click at [183, 309] on div "Ver oferta" at bounding box center [159, 304] width 145 height 19
